Goal: Task Accomplishment & Management: Complete application form

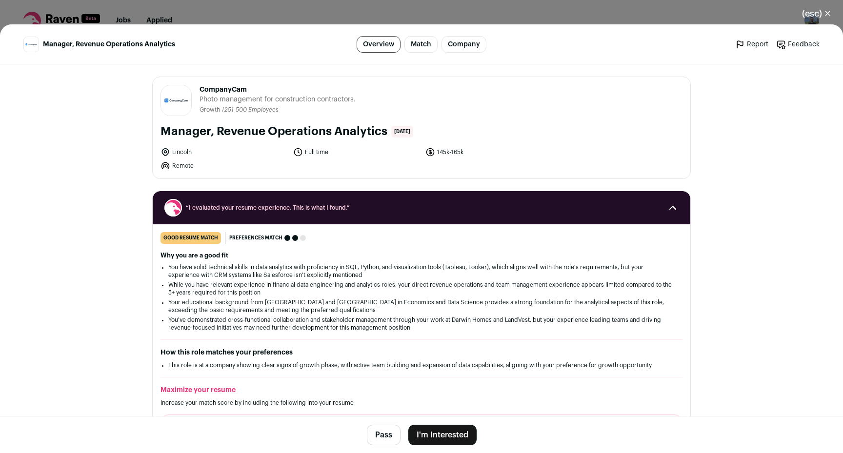
click at [449, 435] on button "I'm Interested" at bounding box center [442, 435] width 68 height 20
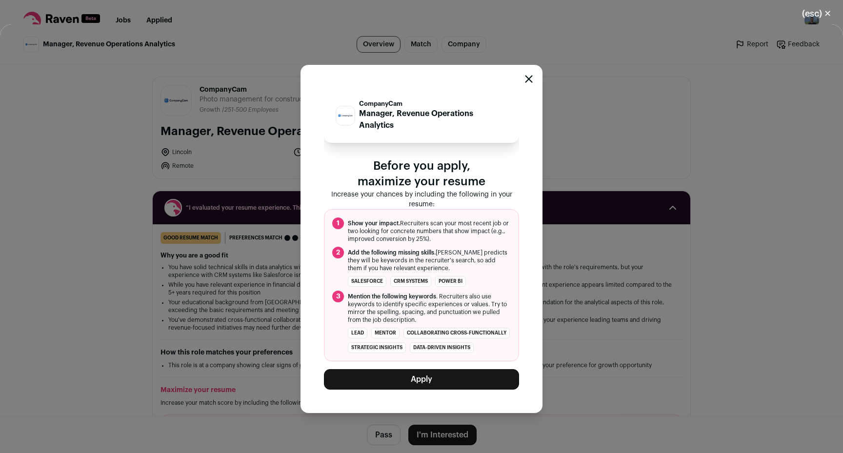
click at [430, 377] on button "Apply" at bounding box center [421, 379] width 195 height 20
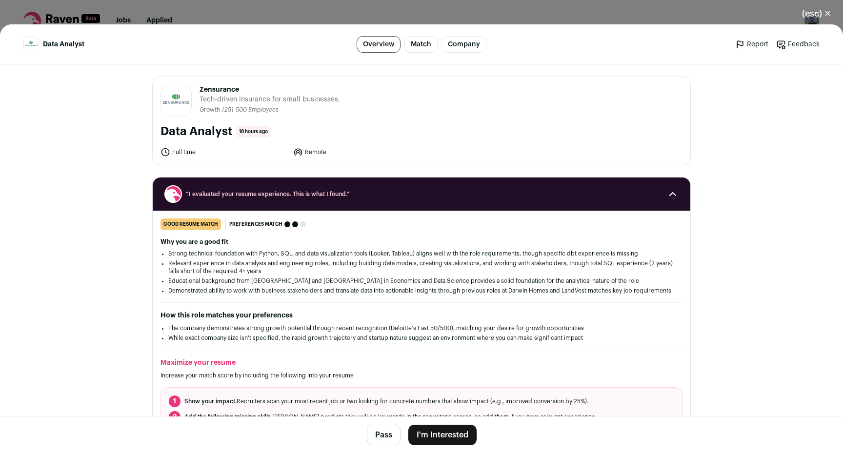
click at [426, 433] on button "I'm Interested" at bounding box center [442, 435] width 68 height 20
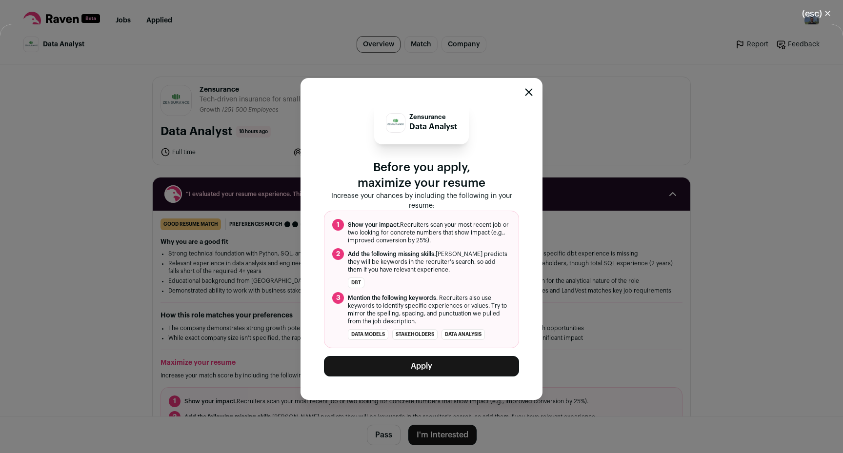
click at [425, 365] on button "Apply" at bounding box center [421, 366] width 195 height 20
